Goal: Information Seeking & Learning: Learn about a topic

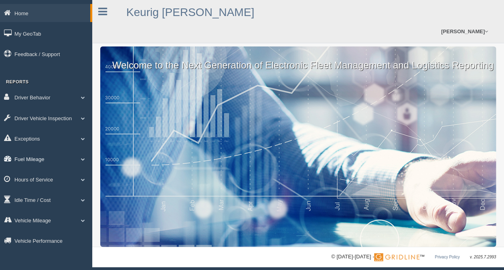
click at [35, 160] on link "Fuel Mileage" at bounding box center [46, 159] width 92 height 18
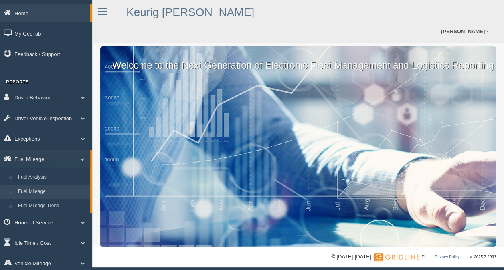
click at [32, 190] on link "Fuel Mileage" at bounding box center [52, 192] width 76 height 14
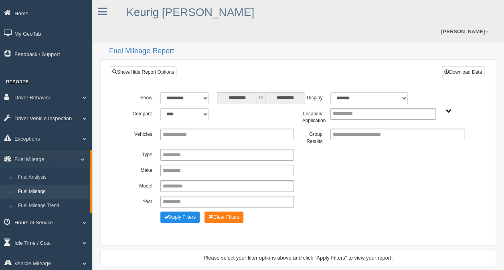
click at [448, 109] on span "Irving - OTR Tucson - OTR" at bounding box center [449, 112] width 6 height 6
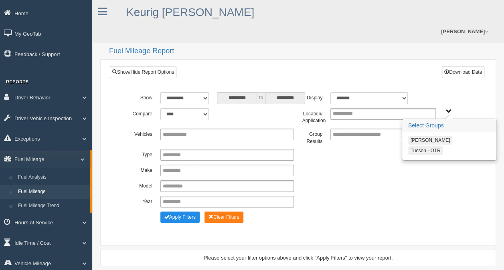
click at [420, 150] on button "Tucson - OTR" at bounding box center [425, 150] width 35 height 9
click at [178, 217] on button "Apply Filters" at bounding box center [179, 217] width 39 height 11
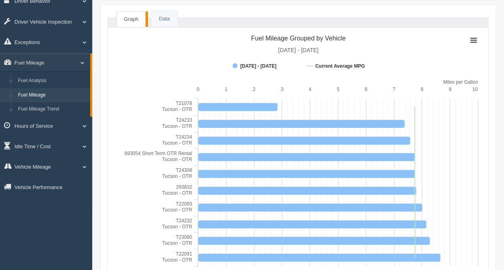
scroll to position [120, 0]
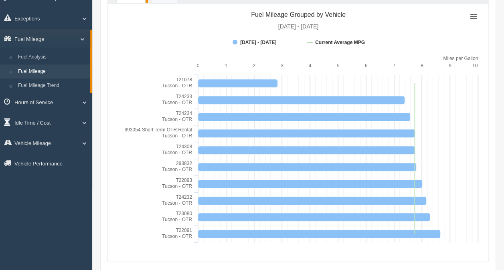
click at [32, 124] on link "Idle Time / Cost" at bounding box center [46, 123] width 92 height 18
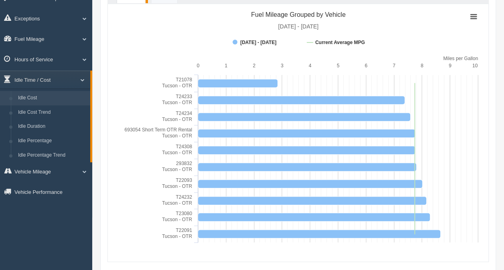
click at [30, 102] on link "Idle Cost" at bounding box center [52, 98] width 76 height 14
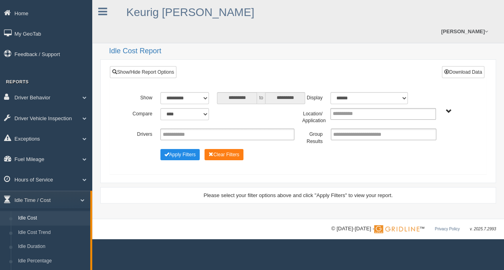
click at [447, 113] on span "Irving - OTR Tucson - OTR" at bounding box center [449, 112] width 6 height 6
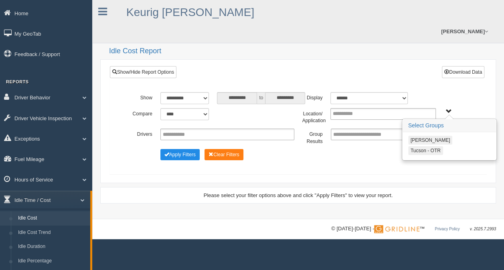
click at [429, 149] on button "Tucson - OTR" at bounding box center [425, 150] width 35 height 9
click at [181, 153] on button "Apply Filters" at bounding box center [179, 154] width 39 height 11
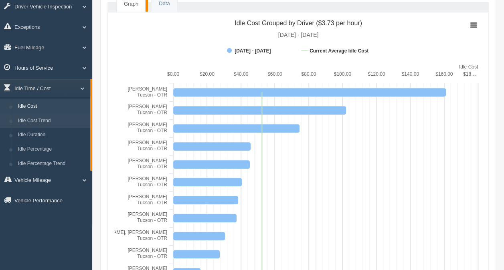
scroll to position [120, 0]
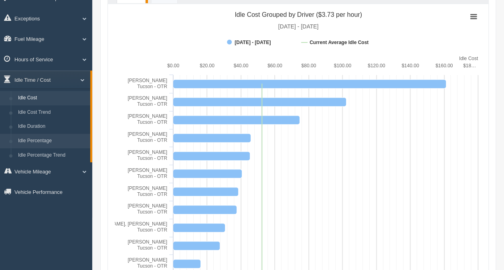
click at [39, 142] on link "Idle Percentage" at bounding box center [52, 141] width 76 height 14
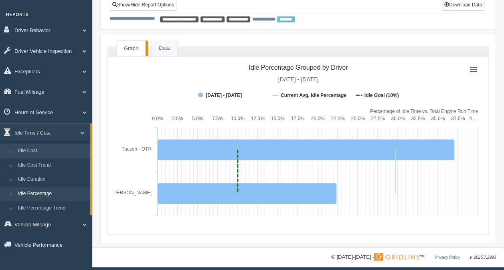
scroll to position [71, 0]
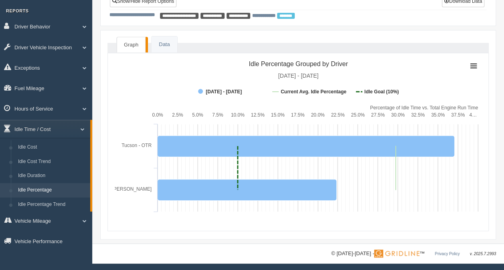
click at [33, 192] on link "Idle Percentage" at bounding box center [52, 190] width 76 height 14
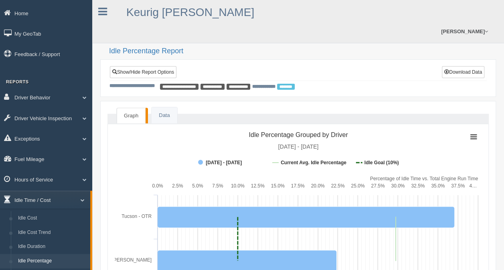
click at [60, 201] on link "Idle Time / Cost" at bounding box center [45, 200] width 90 height 18
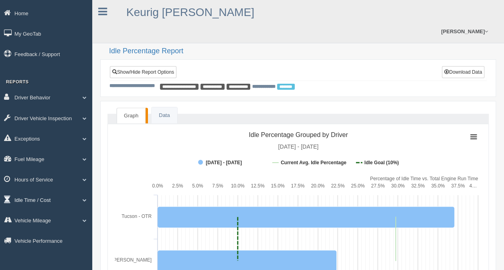
click at [60, 201] on link "Idle Time / Cost" at bounding box center [46, 200] width 92 height 18
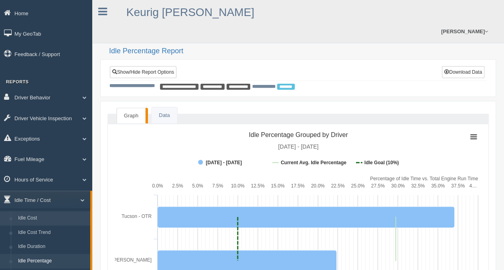
click at [43, 219] on link "Idle Cost" at bounding box center [52, 218] width 76 height 14
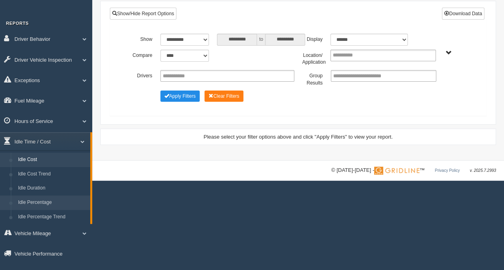
scroll to position [69, 0]
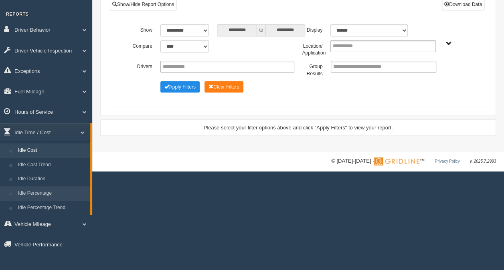
click at [41, 194] on link "Idle Percentage" at bounding box center [52, 193] width 76 height 14
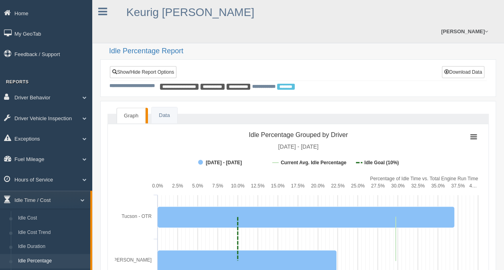
click at [247, 87] on span "**********" at bounding box center [239, 87] width 24 height 6
click at [295, 86] on span "********" at bounding box center [286, 87] width 18 height 6
click at [141, 75] on link "Show/Hide Report Options" at bounding box center [143, 72] width 67 height 12
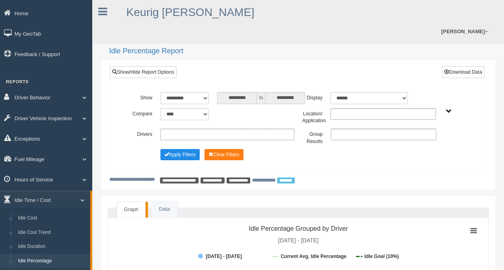
click at [449, 109] on span "Irving - OTR Tucson - OTR" at bounding box center [449, 112] width 6 height 6
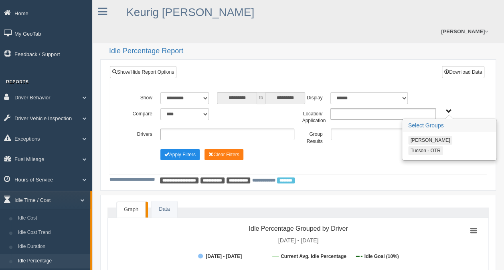
click at [425, 150] on button "Tucson - OTR" at bounding box center [425, 150] width 35 height 9
click at [183, 156] on button "Apply Filters" at bounding box center [179, 154] width 39 height 11
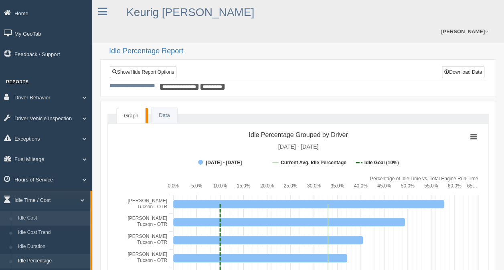
click at [38, 219] on link "Idle Cost" at bounding box center [52, 218] width 76 height 14
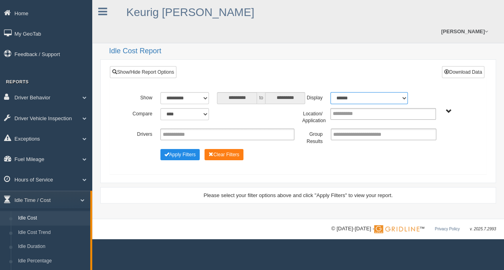
click at [388, 97] on select "******* ******" at bounding box center [368, 98] width 77 height 12
click at [449, 111] on span "Irving - OTR Tucson - OTR" at bounding box center [449, 112] width 6 height 6
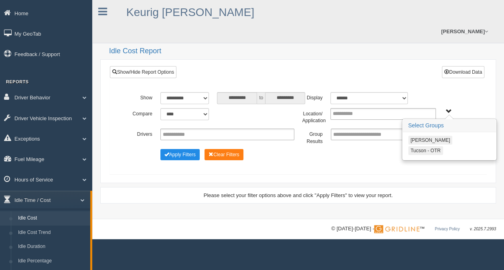
click at [424, 147] on button "Tucson - OTR" at bounding box center [425, 150] width 35 height 9
click at [176, 154] on button "Apply Filters" at bounding box center [179, 154] width 39 height 11
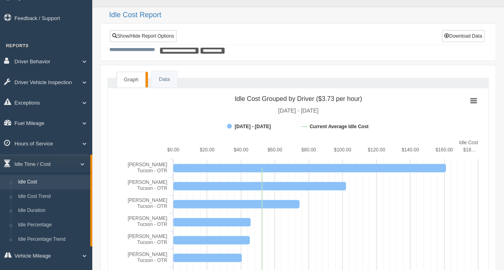
scroll to position [80, 0]
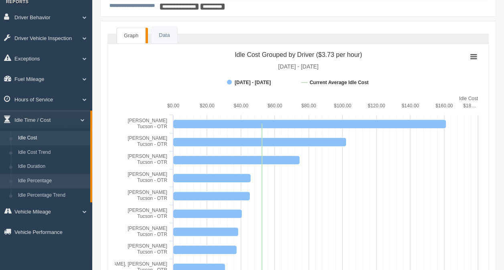
click at [34, 182] on link "Idle Percentage" at bounding box center [52, 181] width 76 height 14
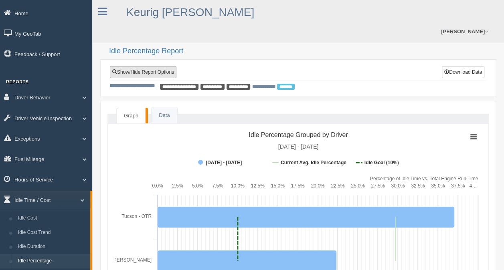
click at [168, 71] on link "Show/Hide Report Options" at bounding box center [143, 72] width 67 height 12
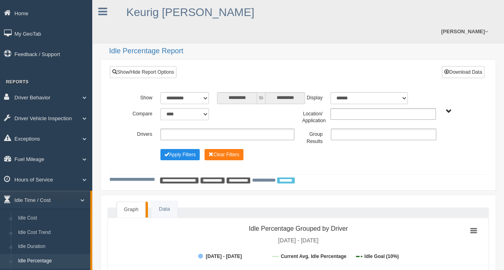
click at [247, 182] on span "**********" at bounding box center [239, 181] width 24 height 6
click at [449, 110] on span "Irving - OTR Tucson - OTR" at bounding box center [449, 112] width 6 height 6
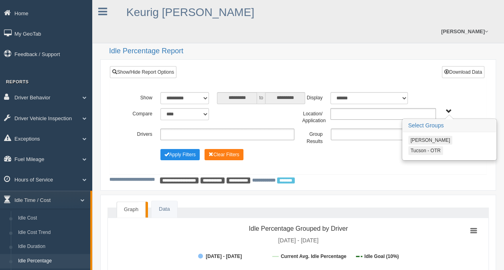
click at [420, 150] on button "Tucson - OTR" at bounding box center [425, 150] width 35 height 9
click at [174, 155] on button "Apply Filters" at bounding box center [179, 154] width 39 height 11
